Goal: Check status: Check status

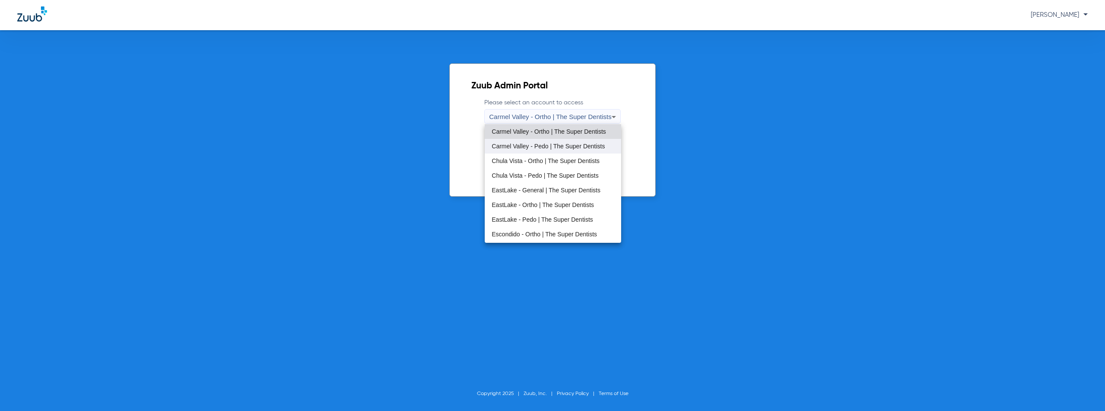
click at [540, 150] on mat-option "Carmel Valley - Pedo | The Super Dentists" at bounding box center [553, 146] width 136 height 15
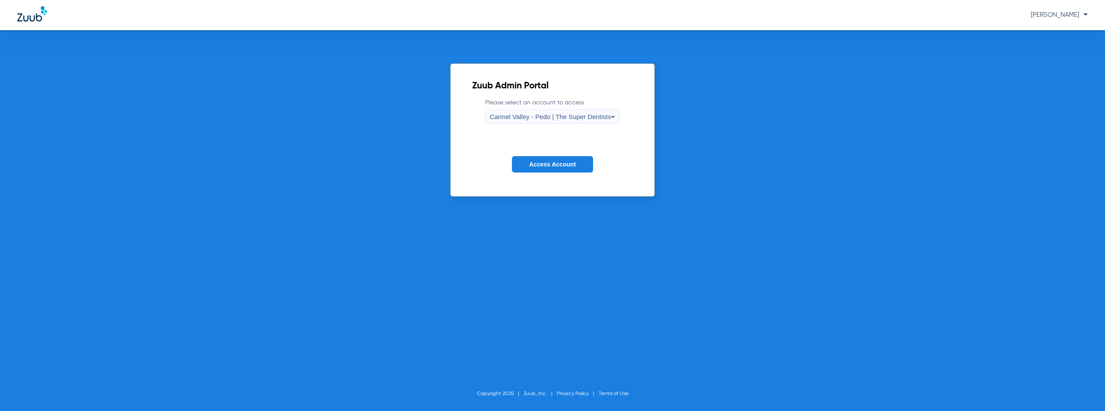
click at [536, 163] on span "Access Account" at bounding box center [552, 164] width 47 height 7
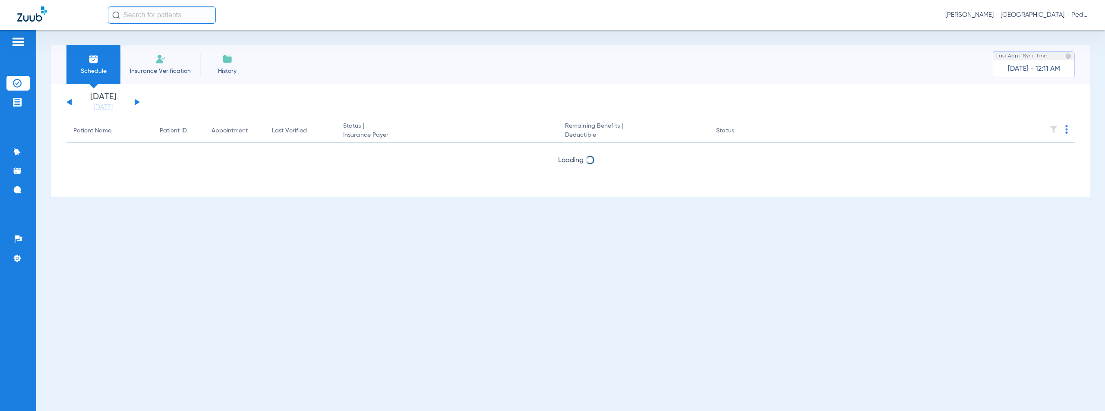
click at [136, 101] on button at bounding box center [137, 102] width 5 height 6
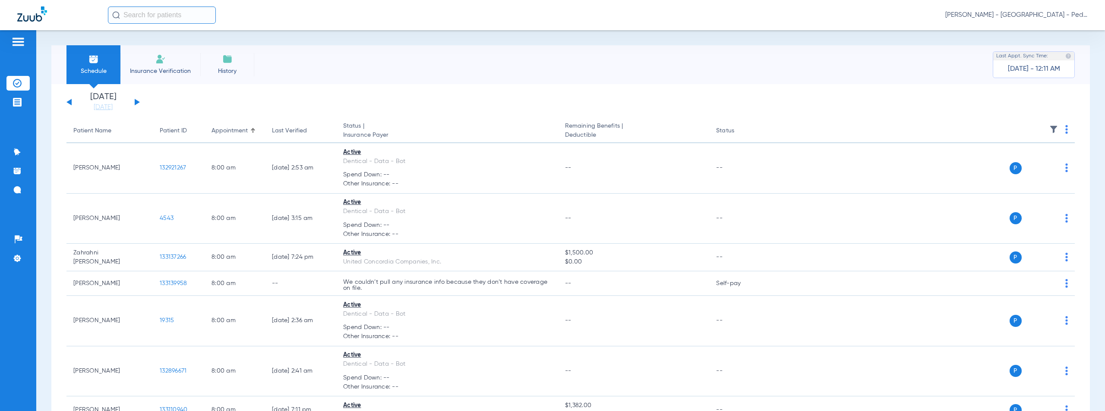
scroll to position [1907, 0]
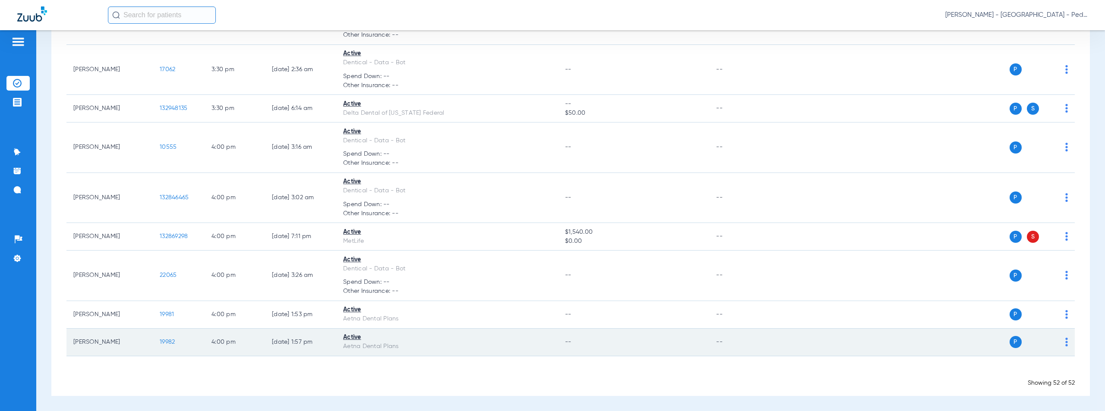
click at [167, 343] on span "19982" at bounding box center [167, 342] width 15 height 6
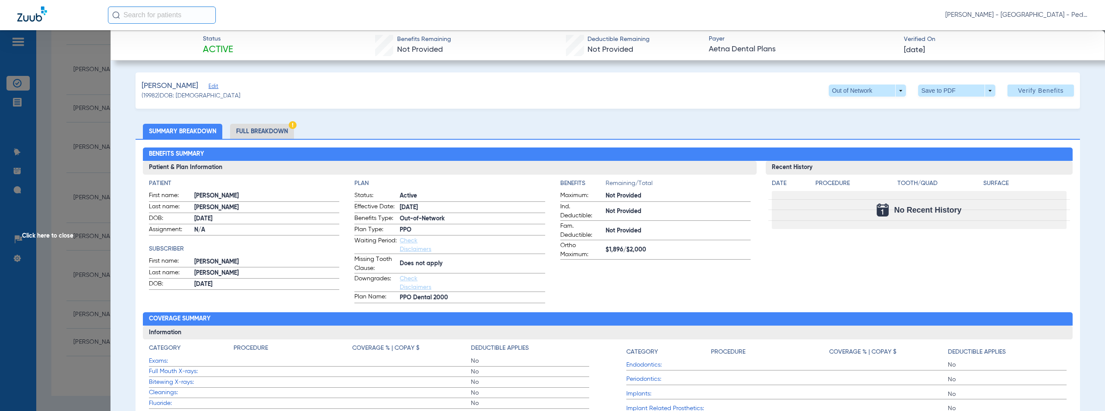
click at [262, 131] on li "Full Breakdown" at bounding box center [262, 131] width 64 height 15
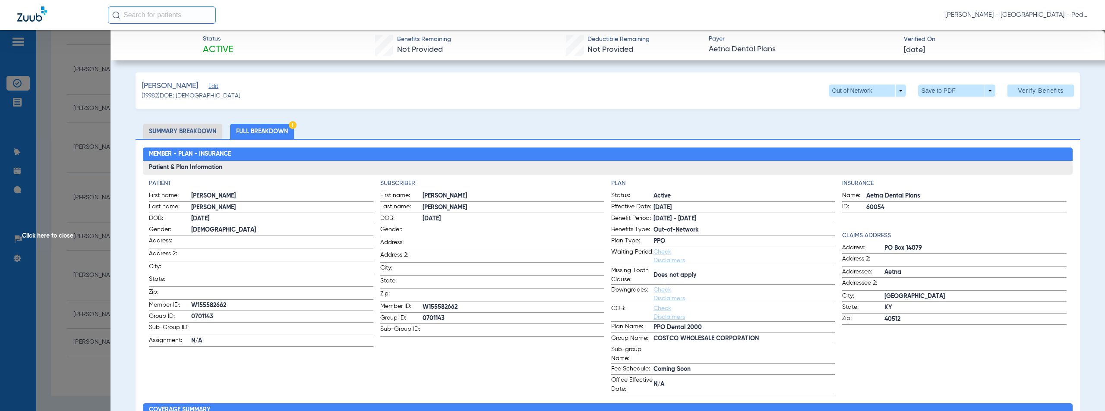
click at [51, 236] on span "Click here to close" at bounding box center [55, 235] width 110 height 411
